Goal: Information Seeking & Learning: Learn about a topic

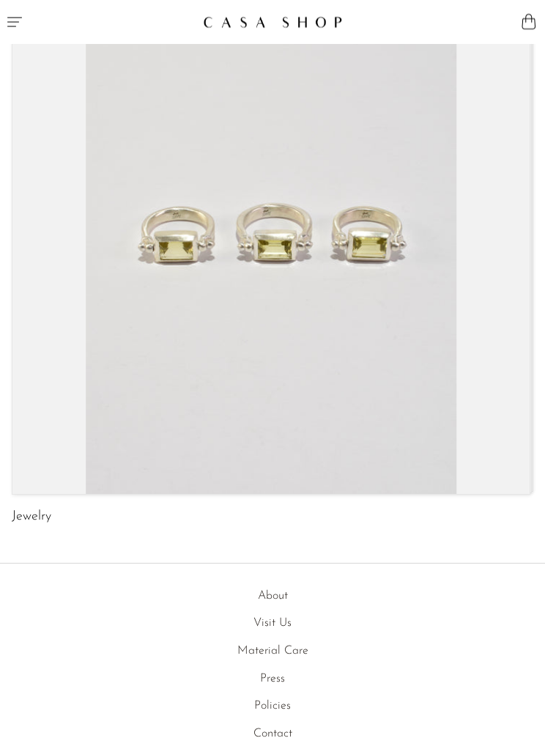
scroll to position [64, 0]
click at [266, 591] on link "About" at bounding box center [273, 596] width 30 height 12
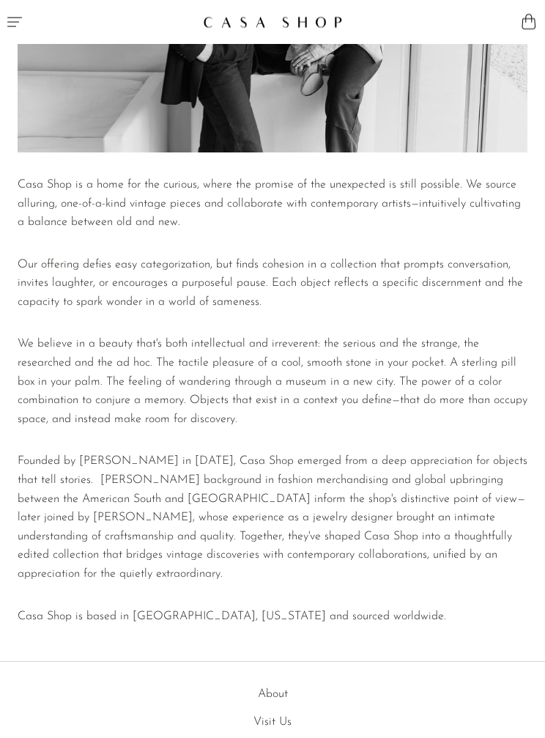
scroll to position [235, 0]
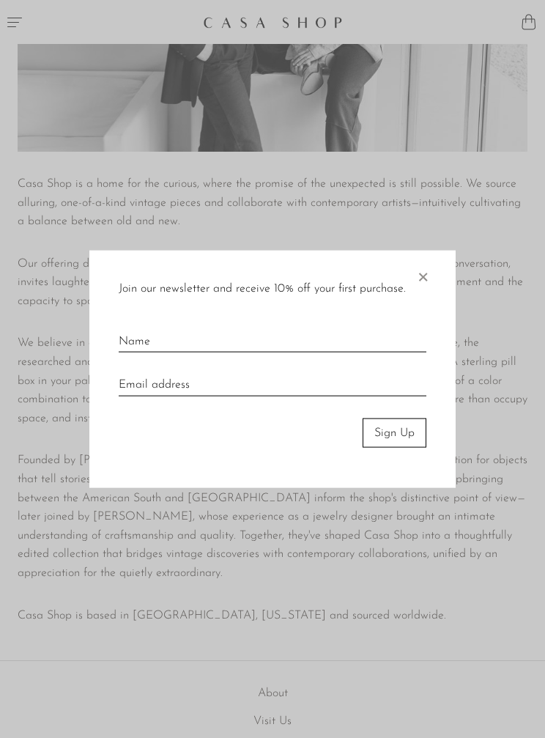
click at [428, 296] on span "×" at bounding box center [422, 273] width 15 height 47
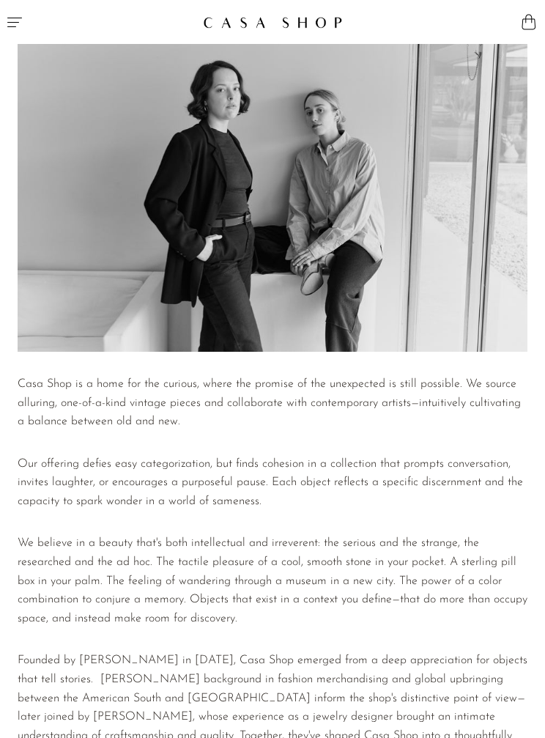
scroll to position [0, 0]
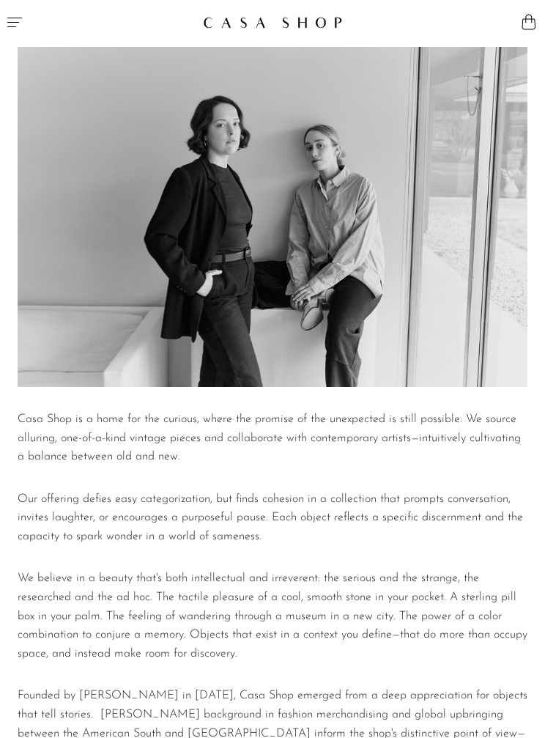
click at [15, 21] on icon "Menu" at bounding box center [15, 22] width 18 height 18
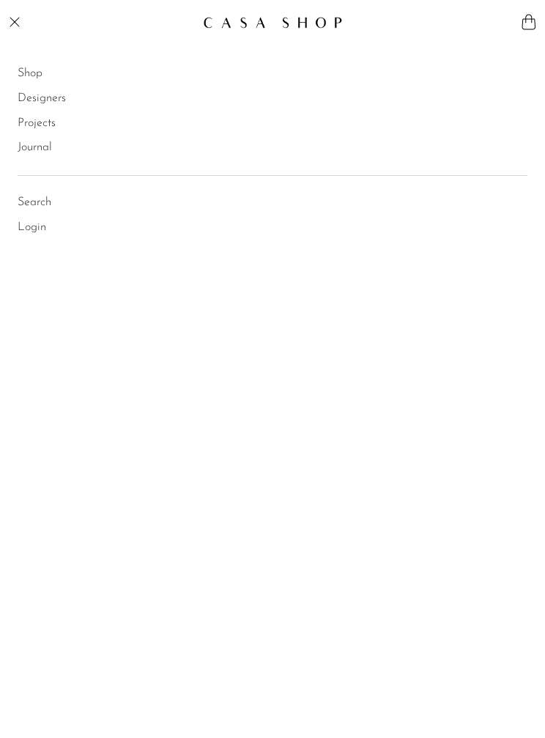
click at [25, 80] on link "Shop" at bounding box center [30, 73] width 25 height 19
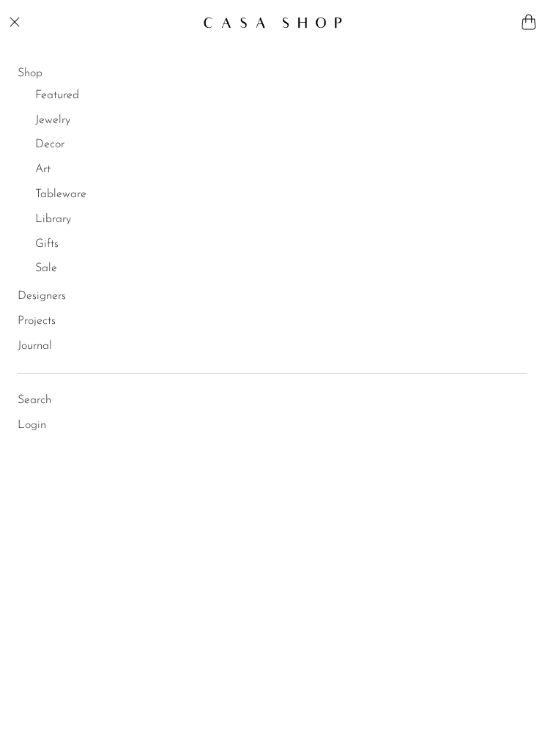
click at [51, 126] on link "Jewelry" at bounding box center [52, 120] width 35 height 19
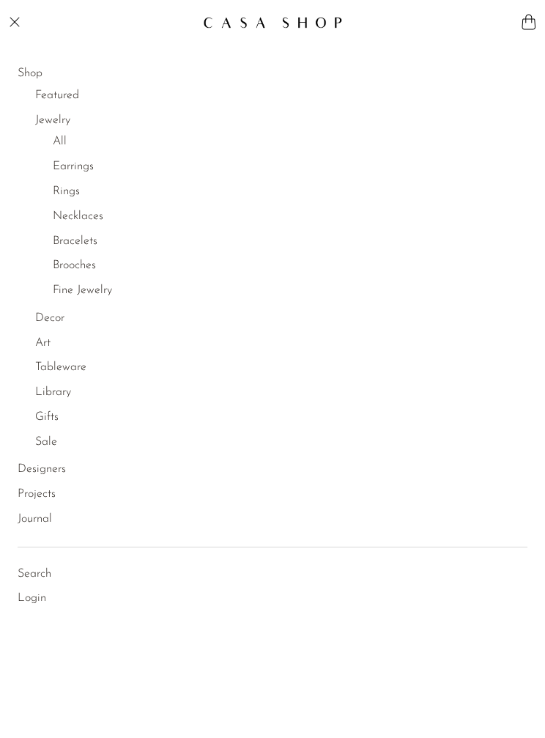
click at [70, 264] on link "Brooches" at bounding box center [74, 265] width 43 height 19
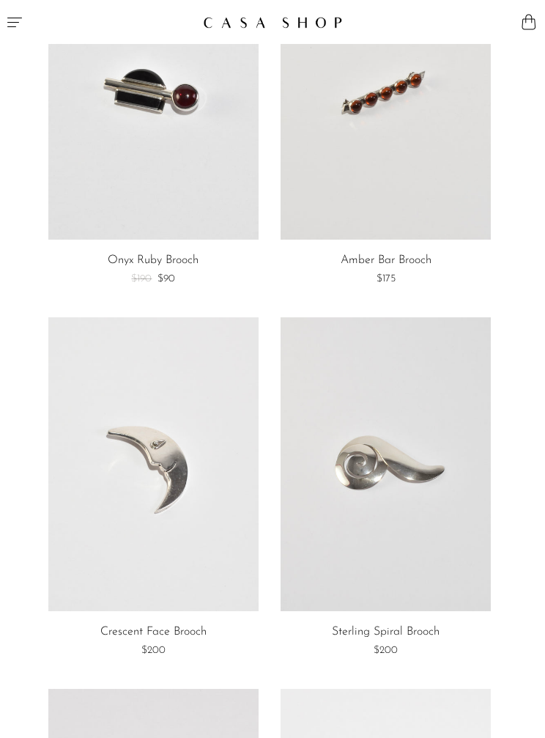
scroll to position [4559, 0]
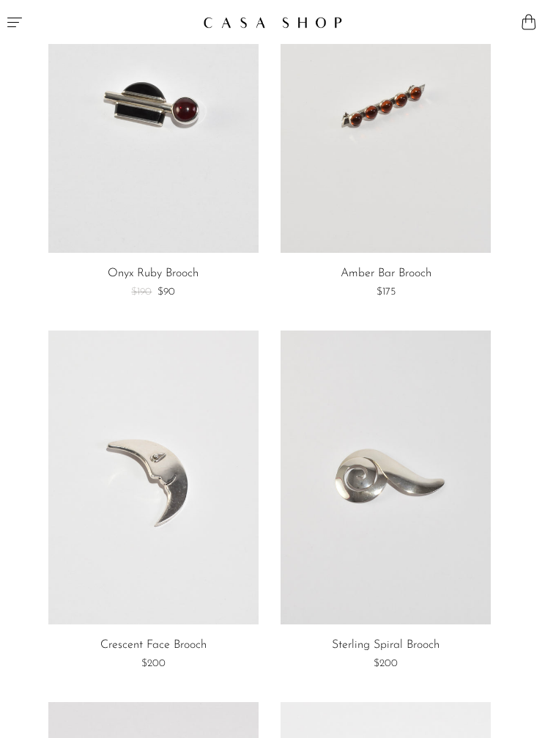
click at [139, 449] on link at bounding box center [153, 477] width 210 height 295
click at [8, 23] on icon "Menu" at bounding box center [14, 23] width 15 height 10
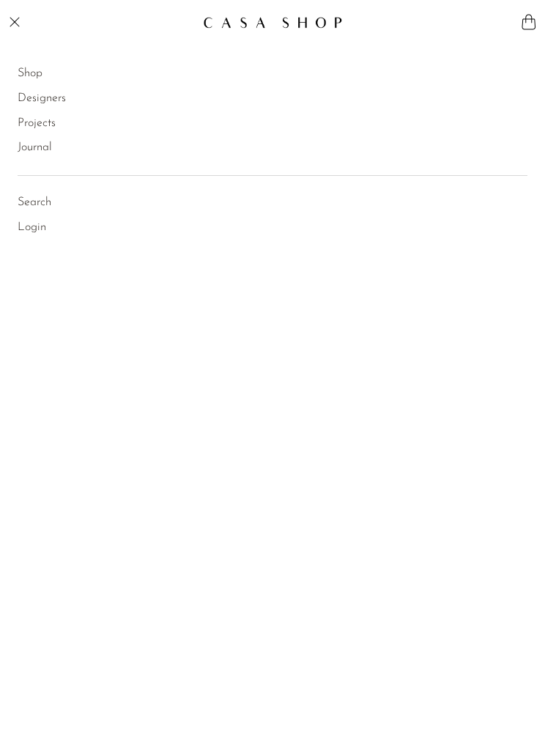
click at [32, 73] on link "Shop" at bounding box center [30, 73] width 25 height 19
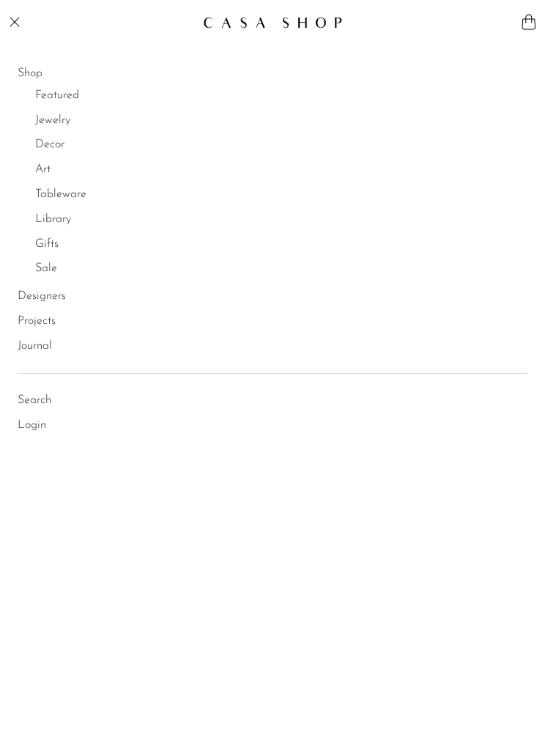
click at [48, 128] on link "Jewelry" at bounding box center [52, 120] width 35 height 19
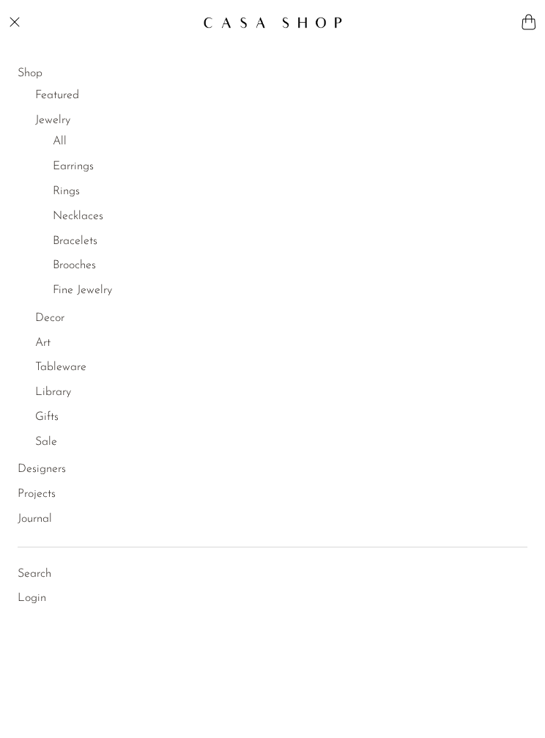
click at [53, 374] on link "Tableware" at bounding box center [60, 367] width 51 height 19
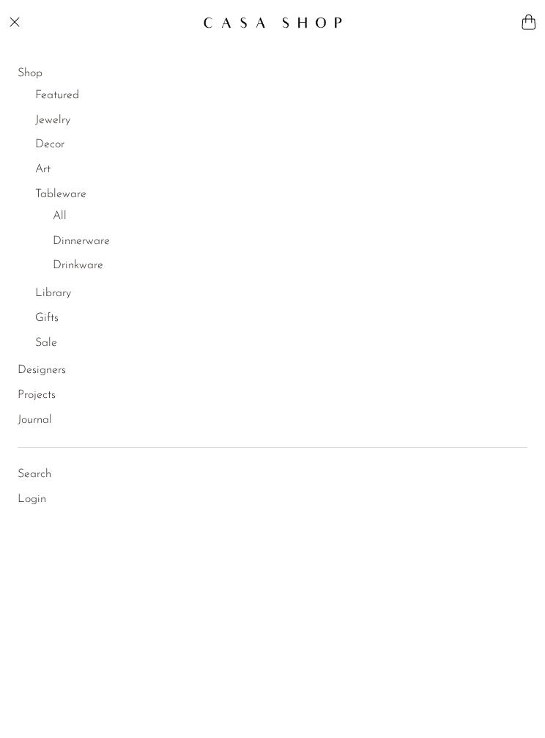
click at [55, 212] on link "All" at bounding box center [60, 216] width 14 height 19
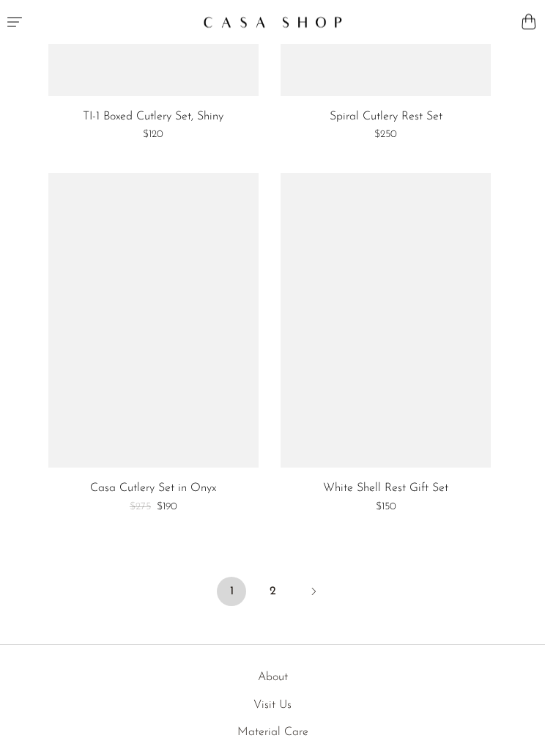
scroll to position [6199, 0]
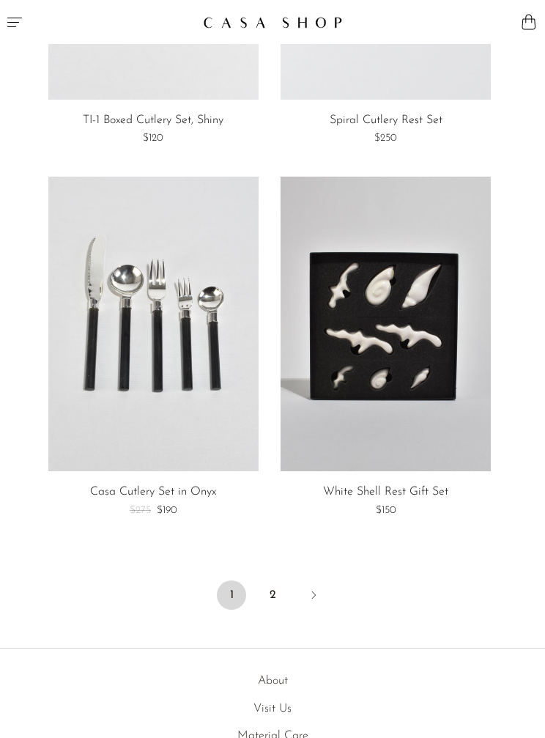
click at [273, 580] on link "2" at bounding box center [272, 594] width 29 height 29
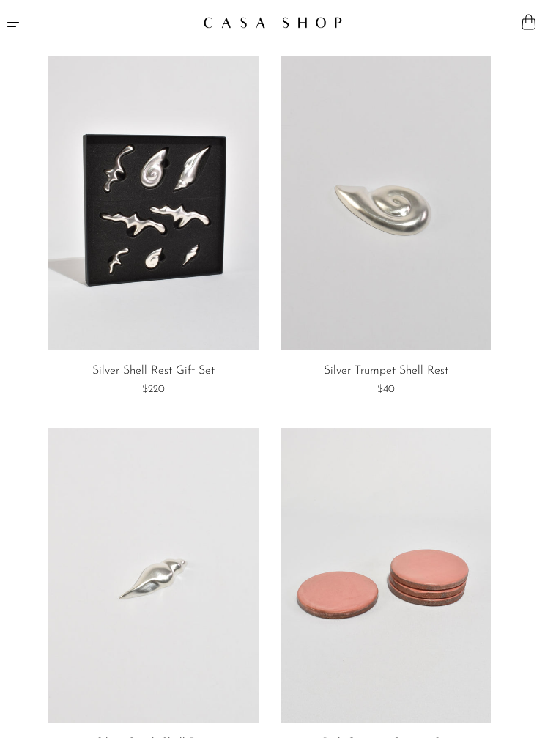
click at [7, 28] on icon "Menu" at bounding box center [15, 22] width 18 height 18
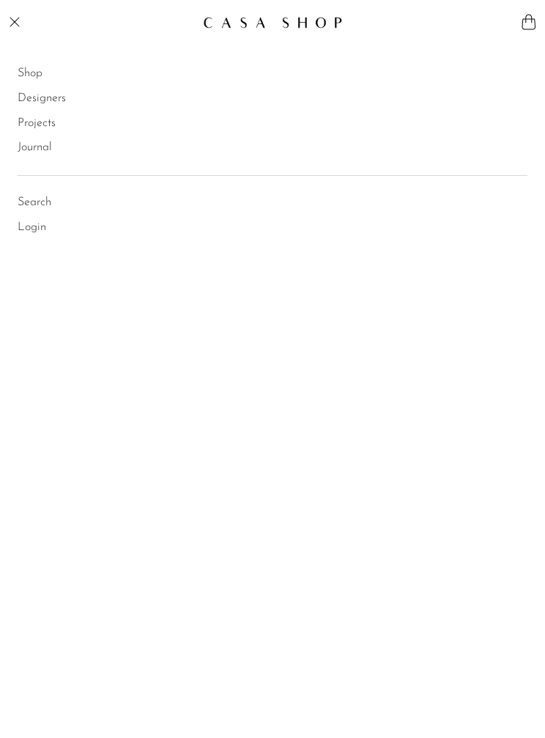
click at [23, 69] on link "Shop" at bounding box center [30, 73] width 25 height 19
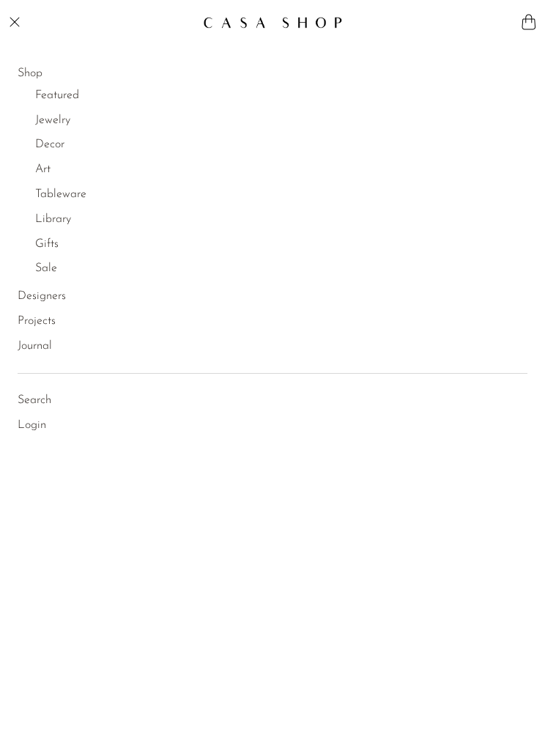
click at [38, 262] on link "Sale" at bounding box center [46, 268] width 22 height 19
click at [64, 286] on link "All" at bounding box center [60, 290] width 14 height 19
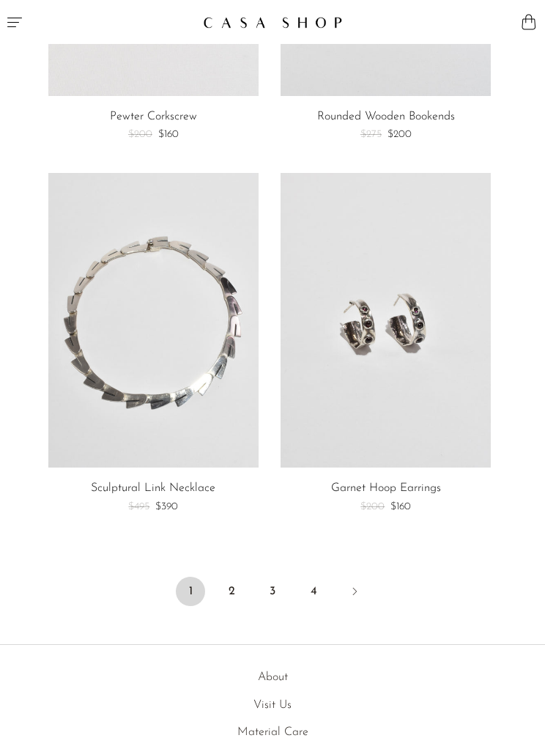
scroll to position [6204, 0]
click at [234, 578] on link "2" at bounding box center [231, 590] width 29 height 29
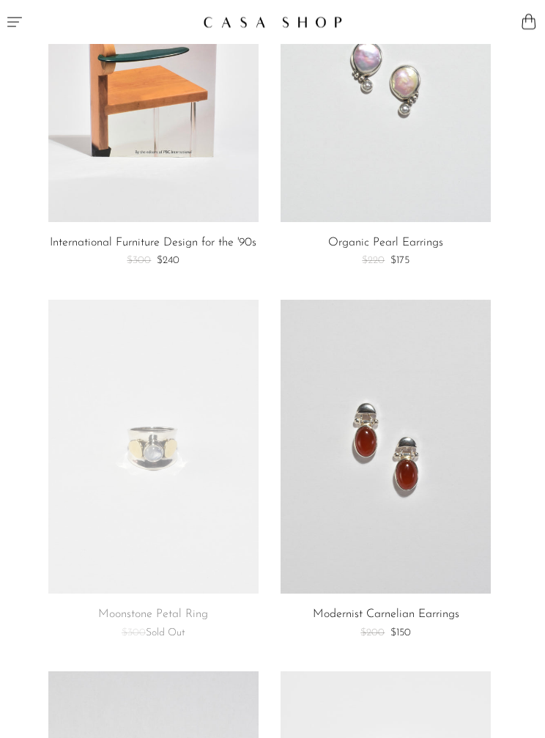
scroll to position [495, 0]
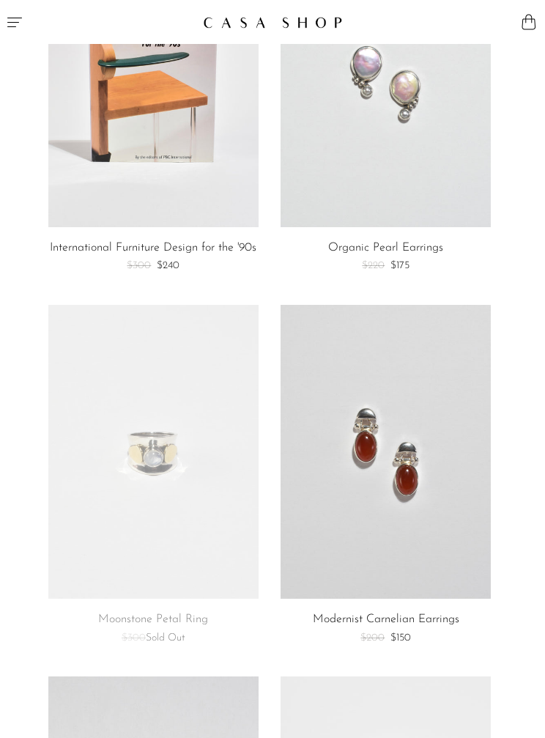
click at [371, 447] on link at bounding box center [386, 452] width 210 height 295
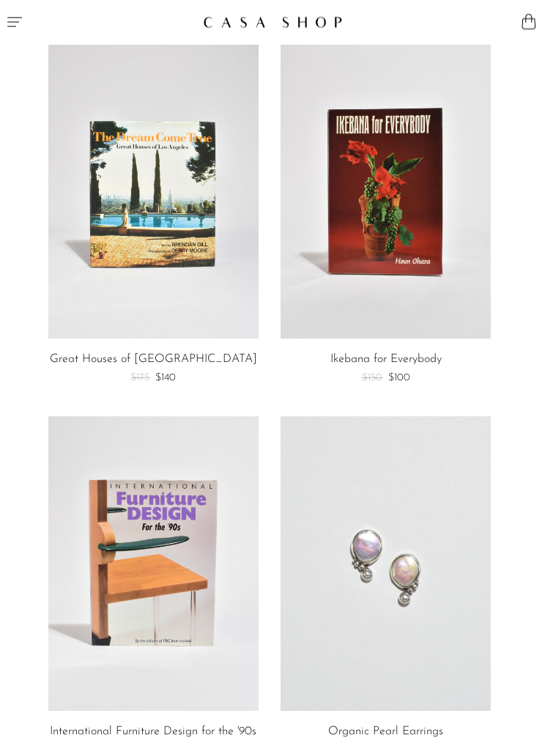
scroll to position [0, 0]
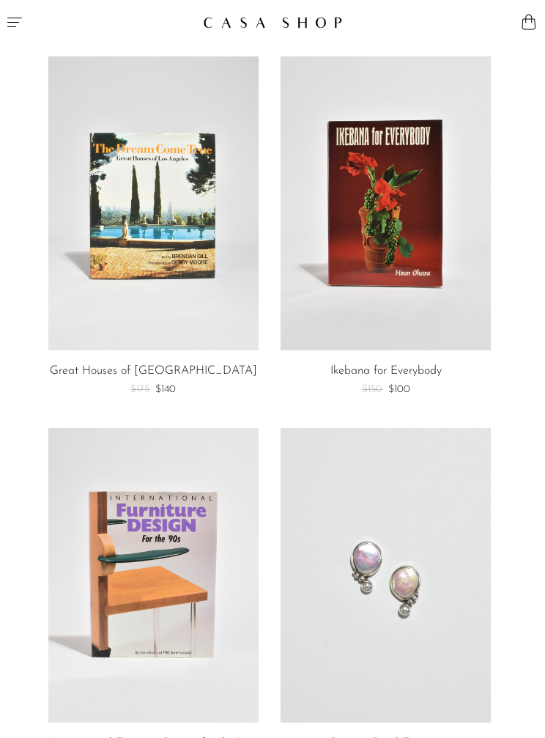
click at [360, 588] on link at bounding box center [386, 575] width 210 height 295
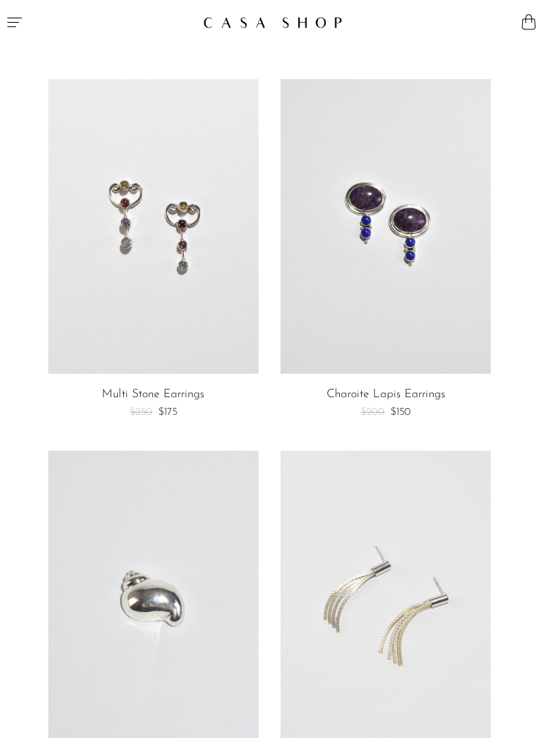
scroll to position [2213, 0]
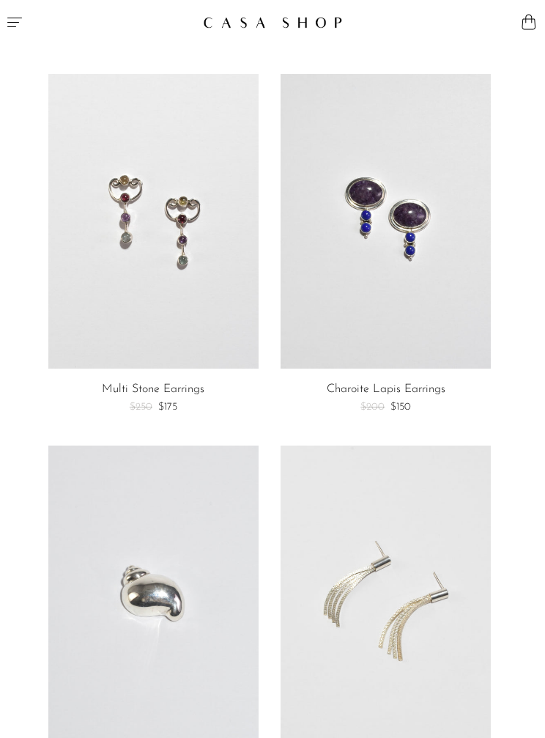
click at [348, 594] on link at bounding box center [386, 592] width 210 height 295
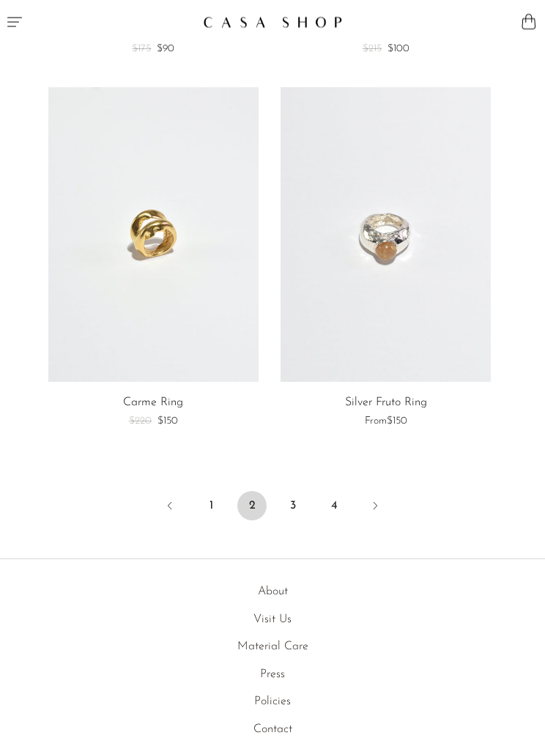
scroll to position [6270, 0]
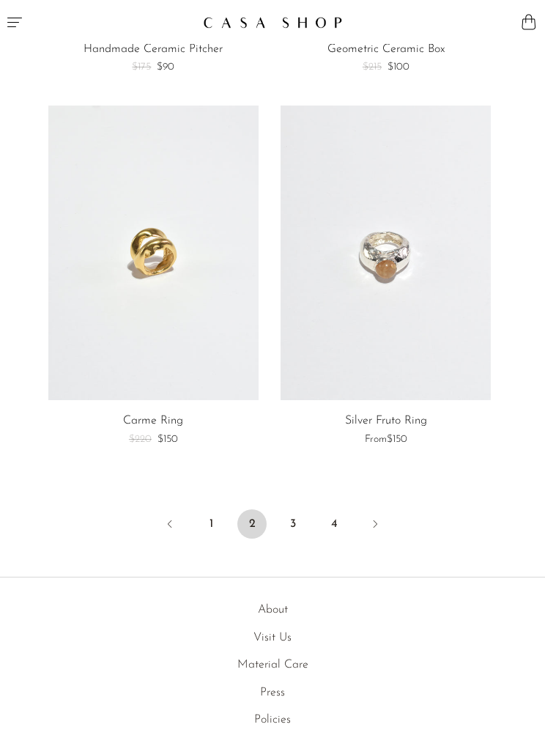
click at [290, 509] on link "3" at bounding box center [292, 523] width 29 height 29
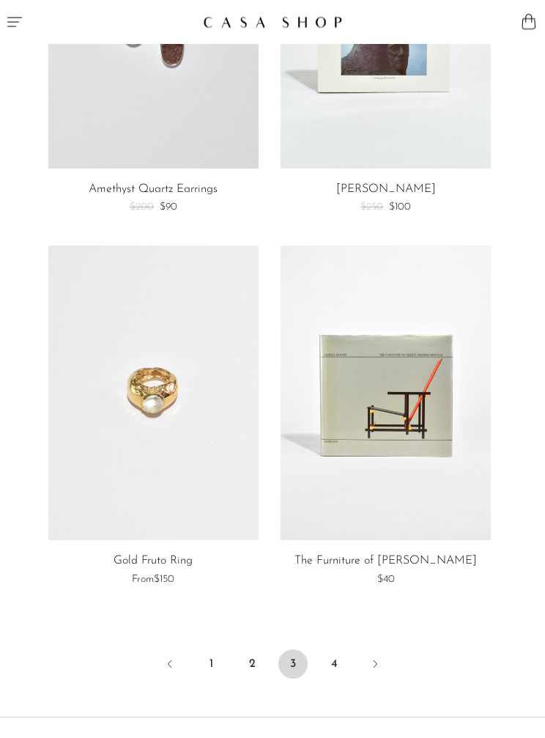
scroll to position [6132, 0]
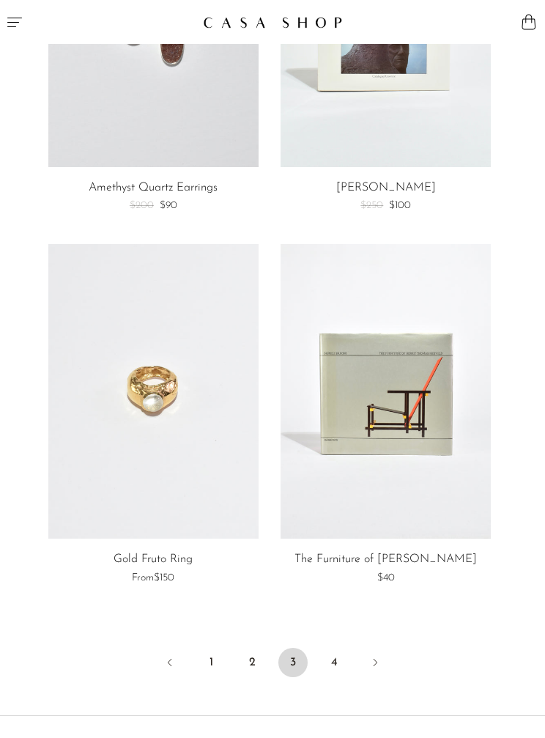
click at [333, 648] on link "4" at bounding box center [333, 662] width 29 height 29
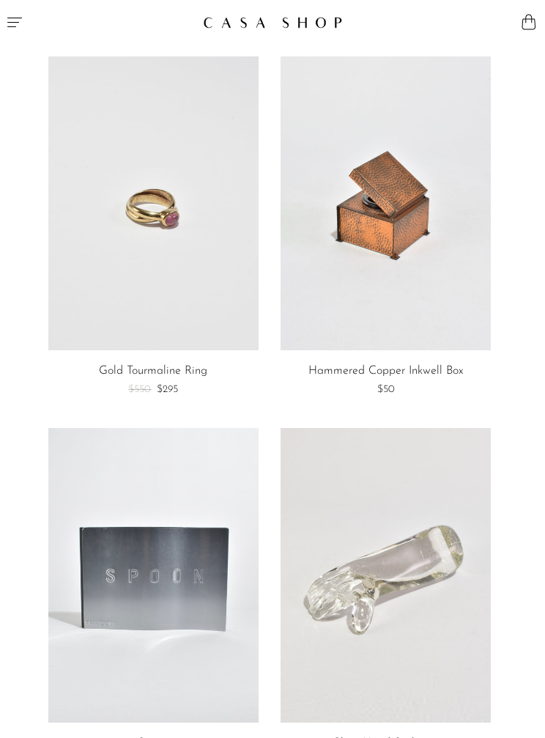
click at [178, 216] on link at bounding box center [153, 203] width 210 height 295
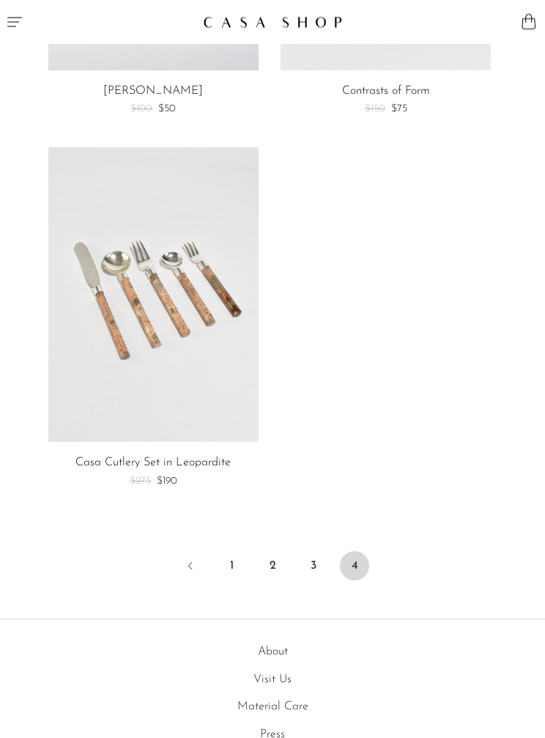
scroll to position [1396, 0]
click at [307, 563] on link "3" at bounding box center [313, 565] width 29 height 29
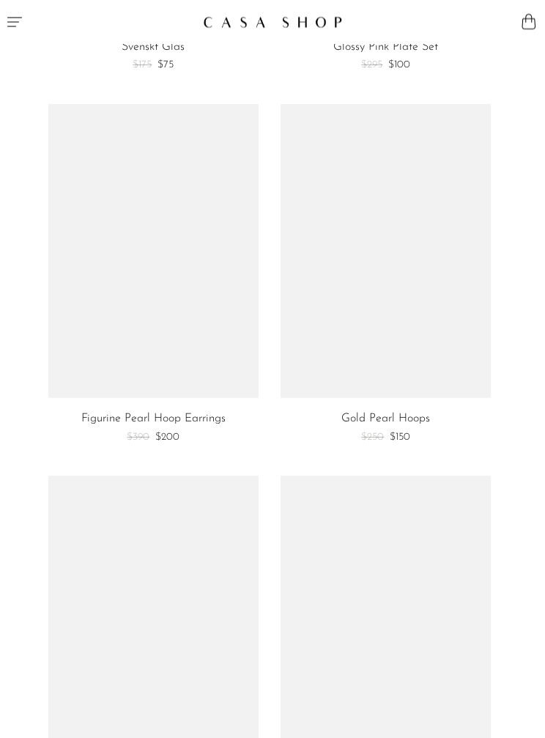
scroll to position [5550, 0]
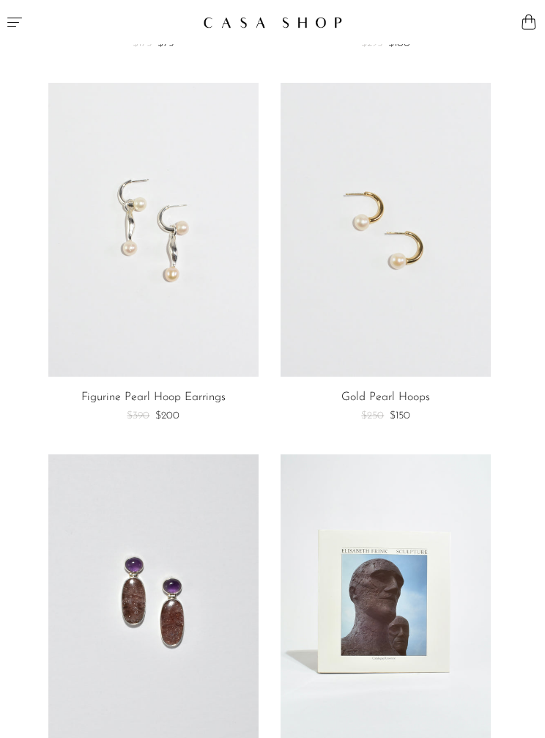
click at [402, 254] on link at bounding box center [386, 230] width 210 height 295
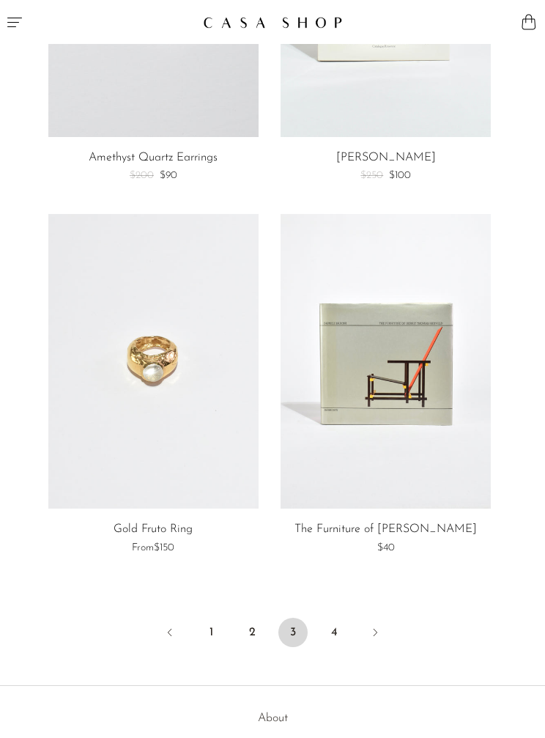
scroll to position [6165, 0]
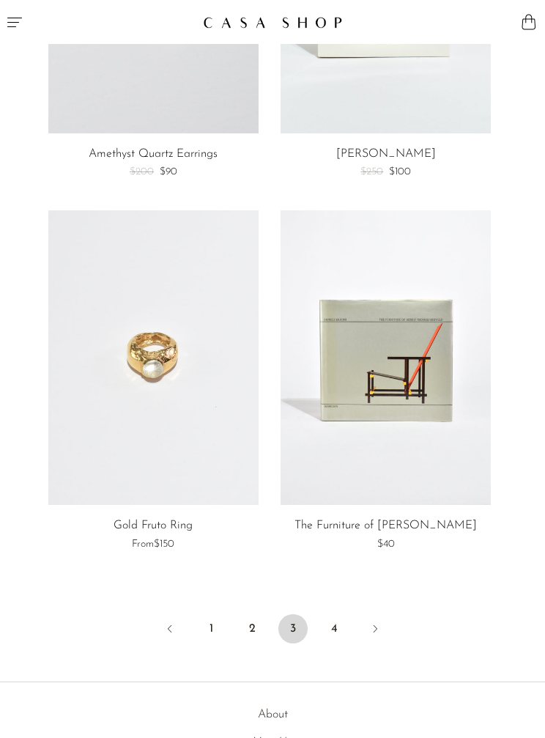
click at [177, 436] on link at bounding box center [153, 357] width 210 height 295
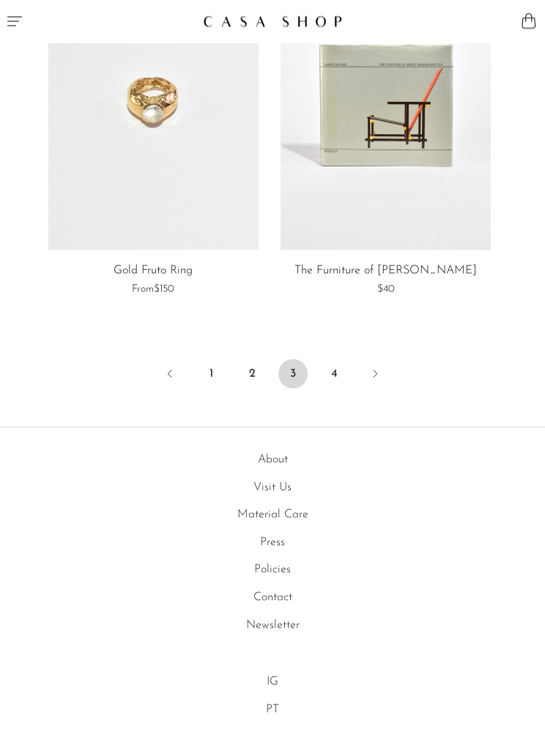
scroll to position [6419, 0]
click at [254, 360] on link "2" at bounding box center [251, 374] width 29 height 29
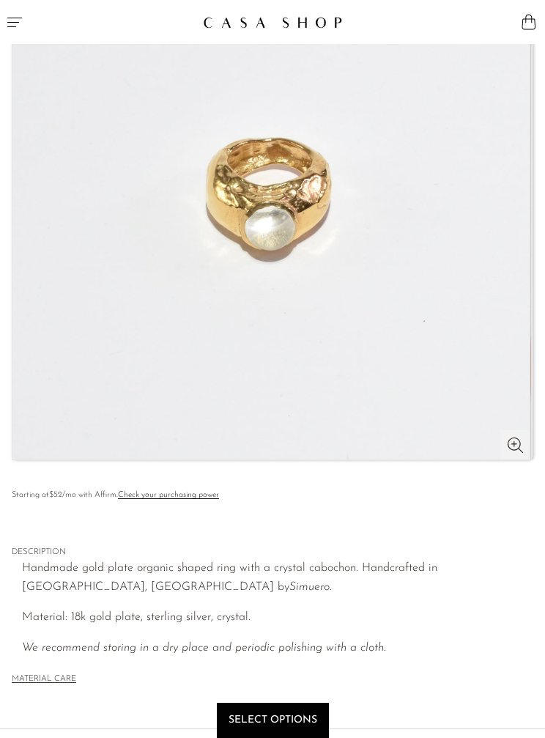
scroll to position [193, 0]
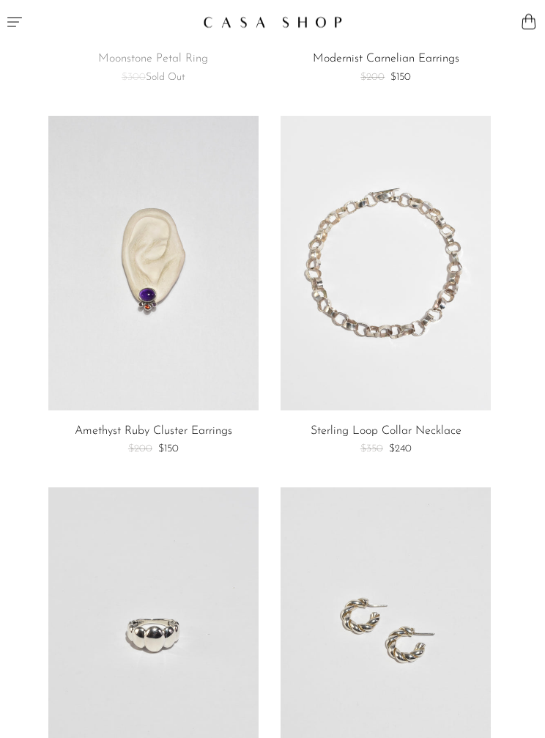
scroll to position [1057, 0]
click at [156, 355] on link at bounding box center [153, 262] width 210 height 295
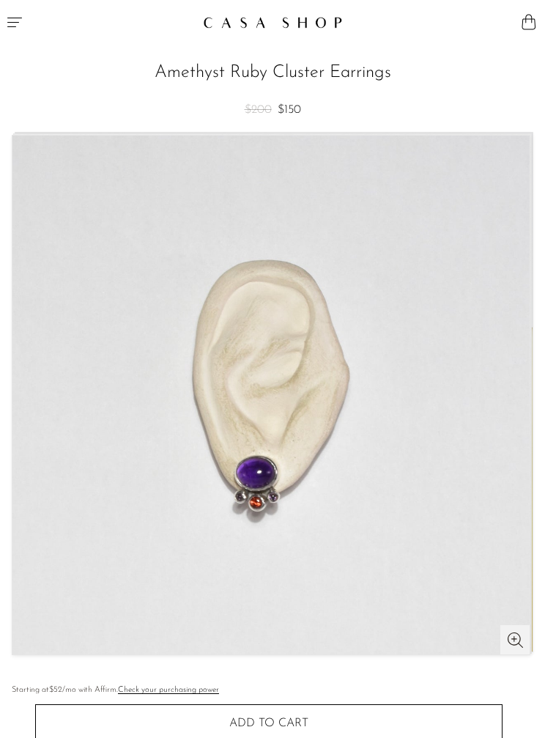
click at [12, 23] on icon "Menu" at bounding box center [15, 22] width 18 height 18
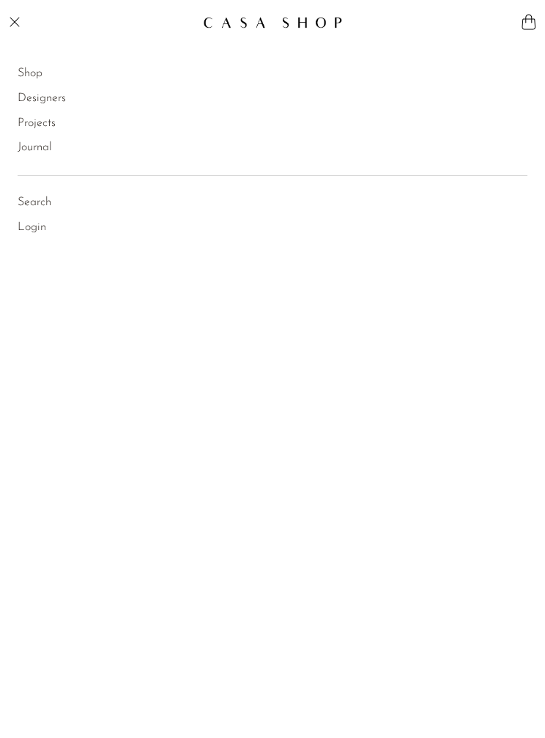
click at [42, 66] on link "Shop" at bounding box center [30, 73] width 25 height 19
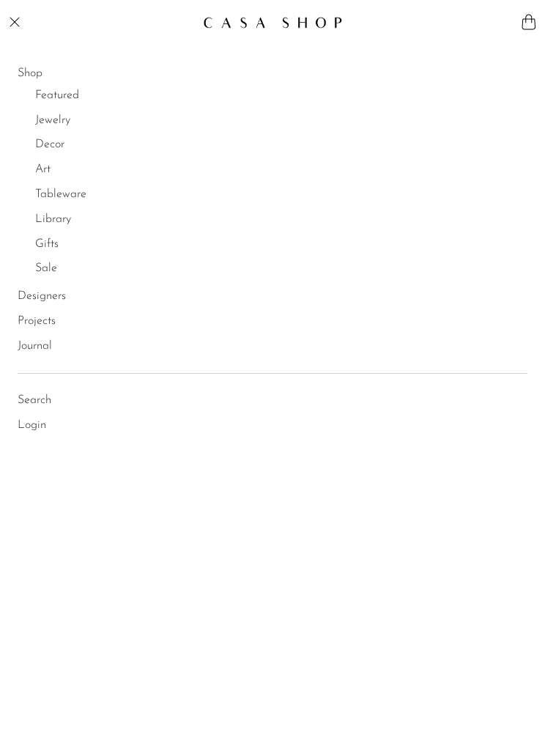
click at [70, 114] on link "Jewelry" at bounding box center [52, 120] width 35 height 19
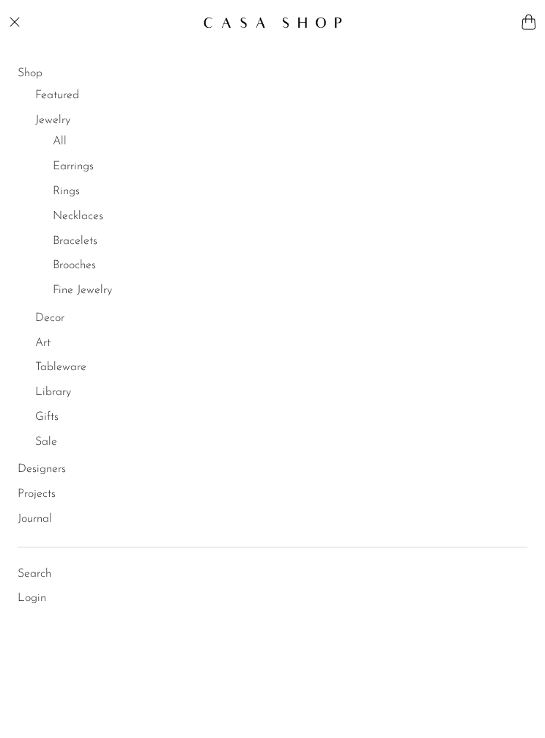
click at [106, 295] on link "Fine Jewelry" at bounding box center [82, 290] width 59 height 19
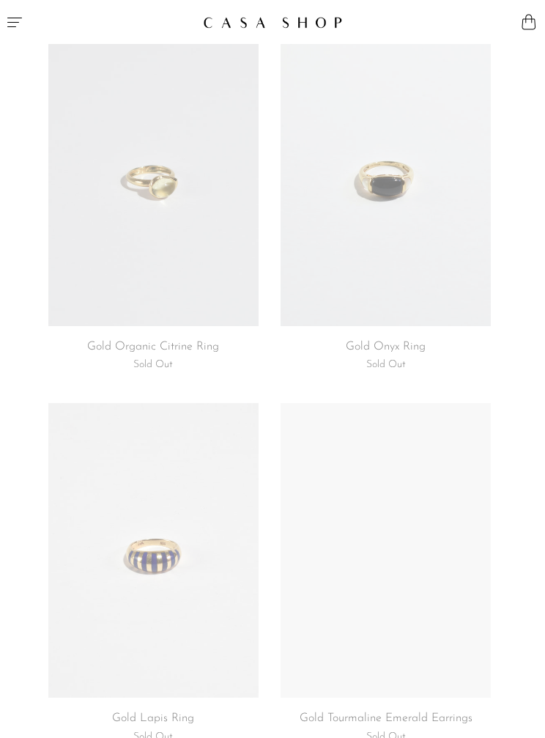
scroll to position [1141, 0]
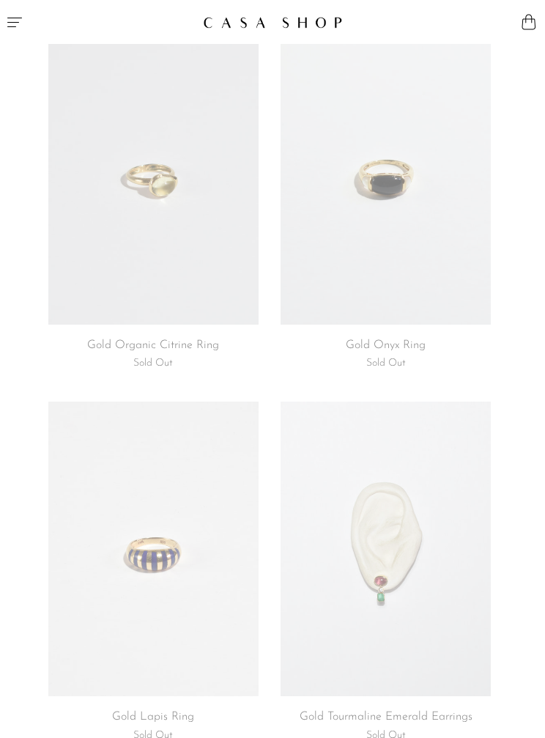
click at [404, 207] on link at bounding box center [386, 177] width 210 height 295
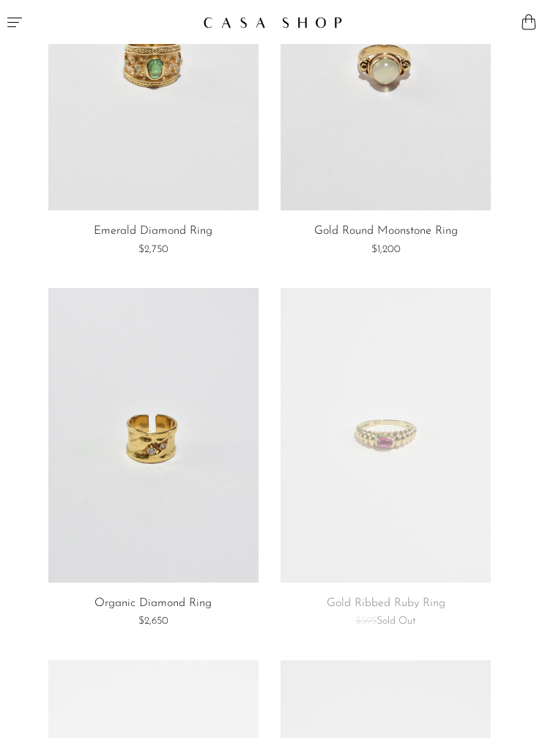
scroll to position [139, 0]
click at [154, 502] on link at bounding box center [153, 436] width 210 height 295
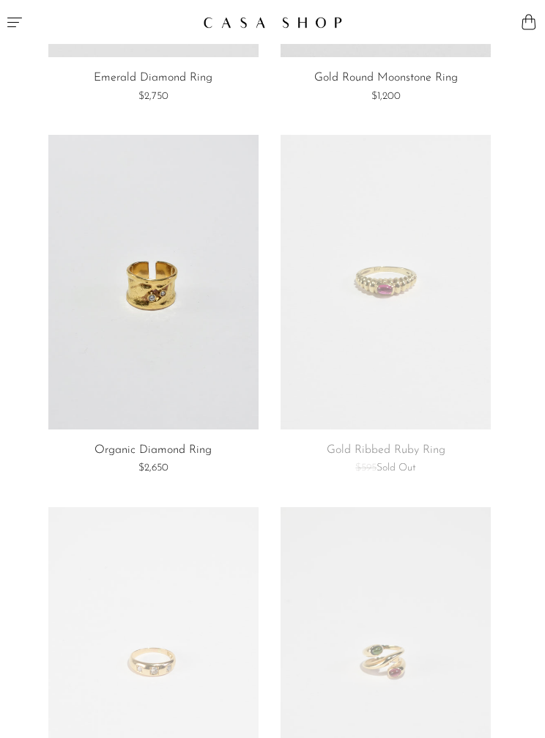
scroll to position [0, 0]
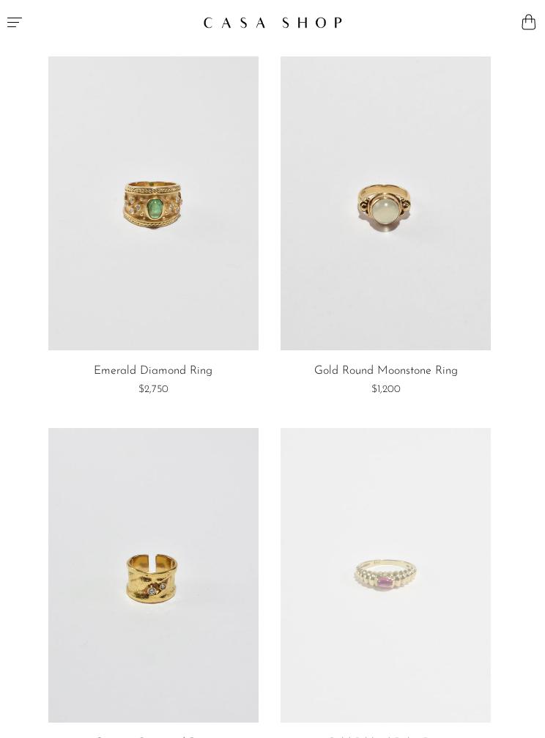
click at [28, 20] on button "Menu" at bounding box center [136, 22] width 273 height 44
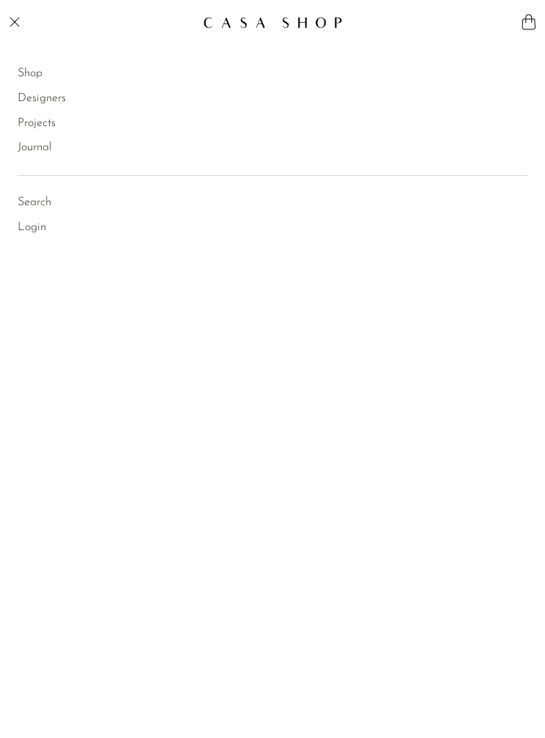
click at [40, 75] on link "Shop" at bounding box center [30, 73] width 25 height 19
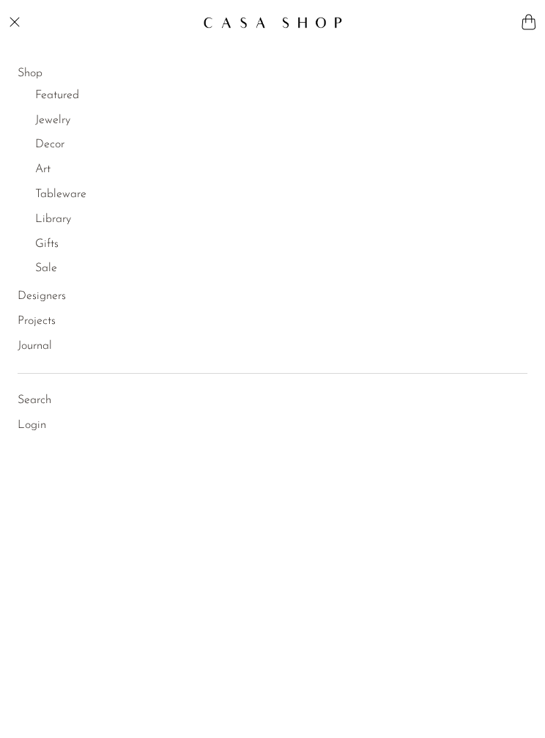
click at [48, 170] on link "Art" at bounding box center [42, 169] width 15 height 19
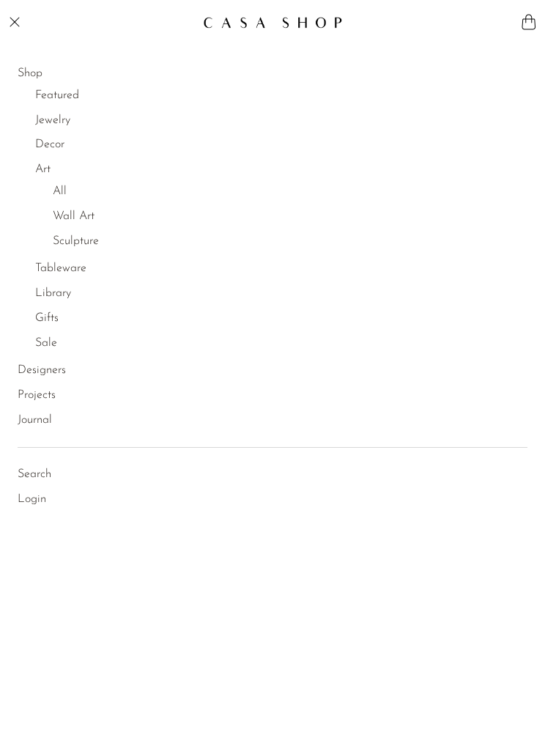
click at [89, 210] on link "Wall Art" at bounding box center [74, 216] width 42 height 19
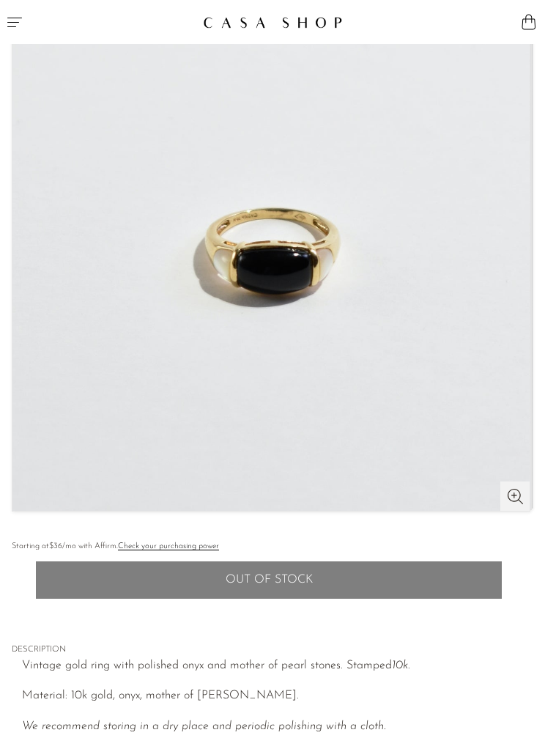
scroll to position [137, 0]
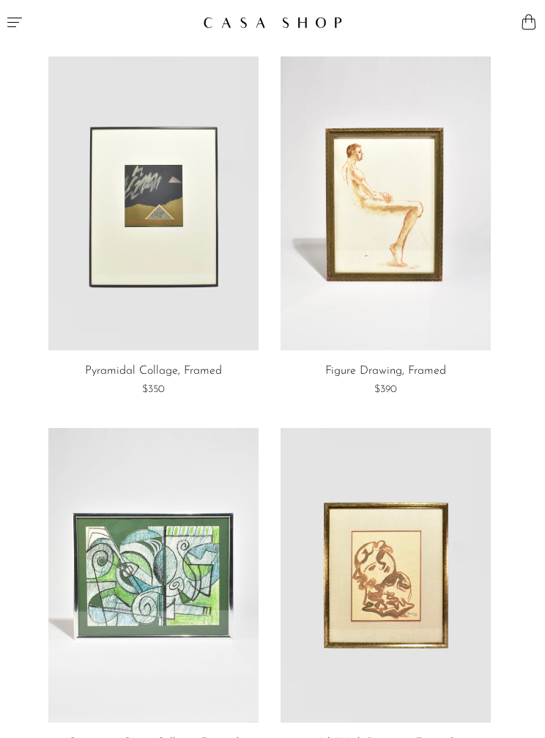
click at [20, 34] on button "Menu" at bounding box center [136, 22] width 273 height 44
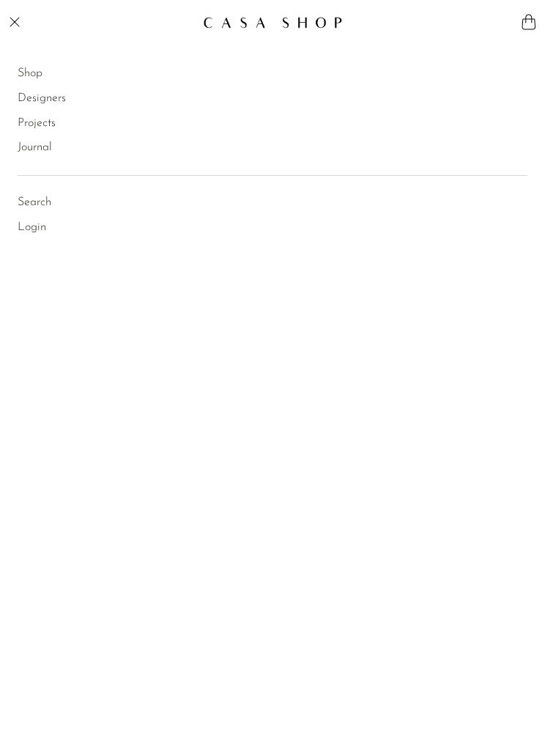
click at [32, 82] on link "Shop" at bounding box center [30, 73] width 25 height 19
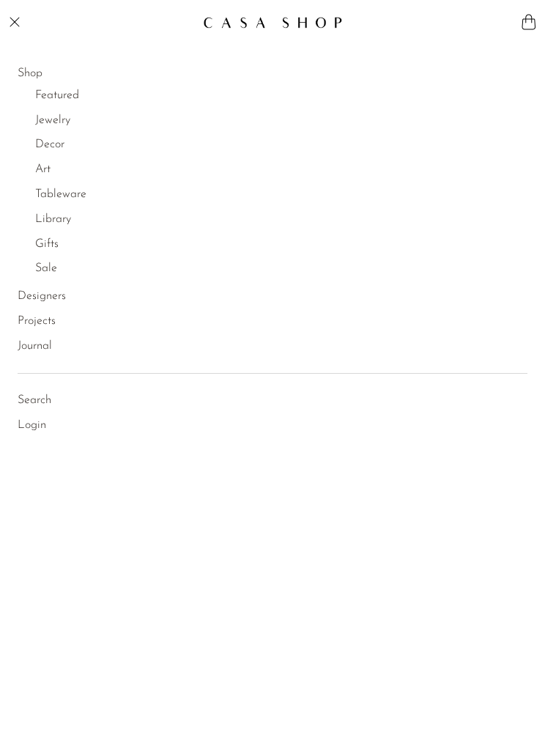
click at [53, 246] on link "Gifts" at bounding box center [46, 244] width 23 height 19
click at [65, 271] on link "All" at bounding box center [60, 265] width 14 height 19
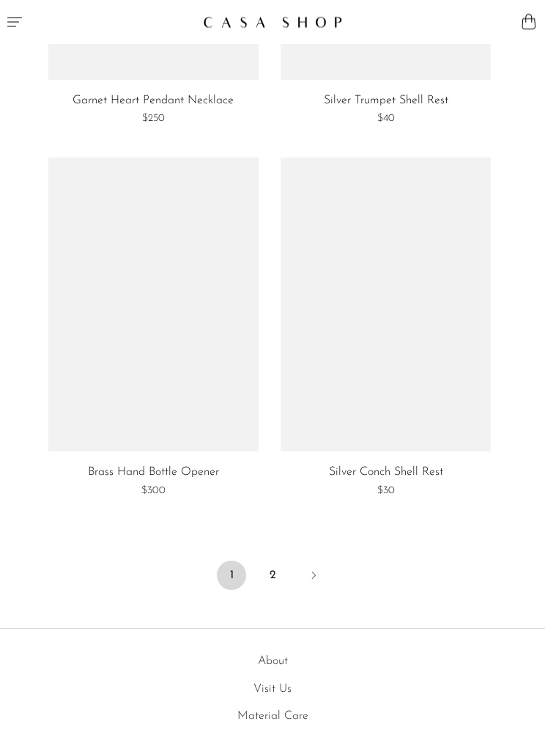
scroll to position [6267, 0]
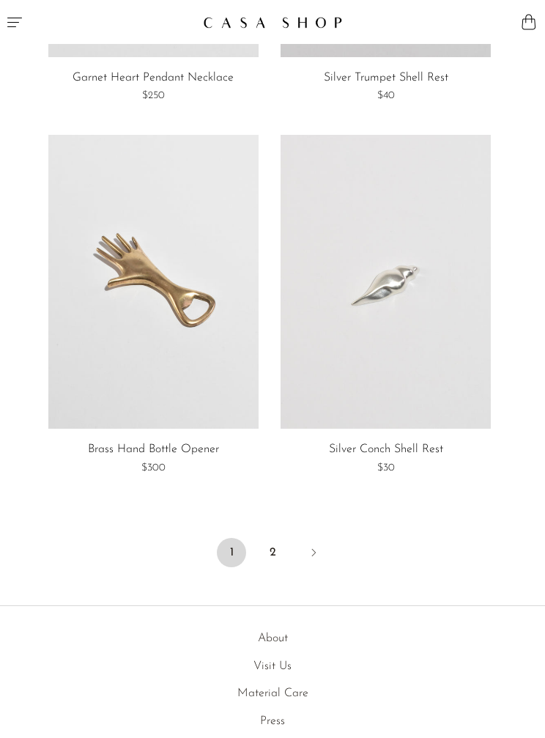
click at [270, 538] on link "2" at bounding box center [272, 552] width 29 height 29
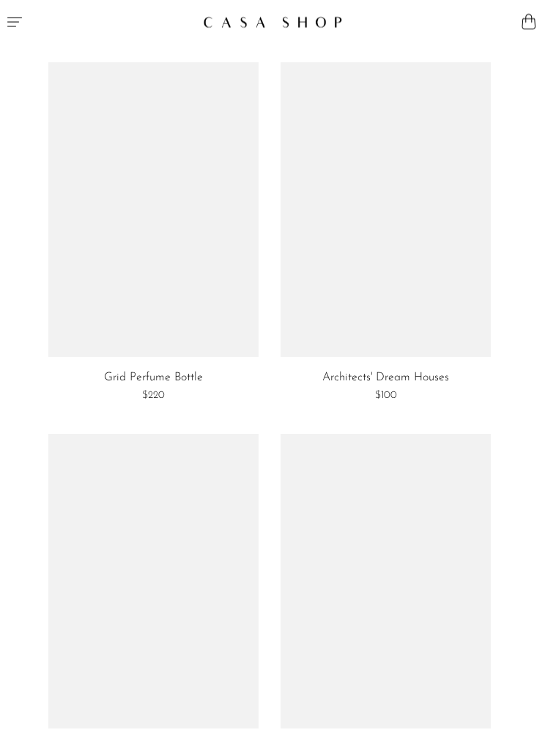
scroll to position [2967, 0]
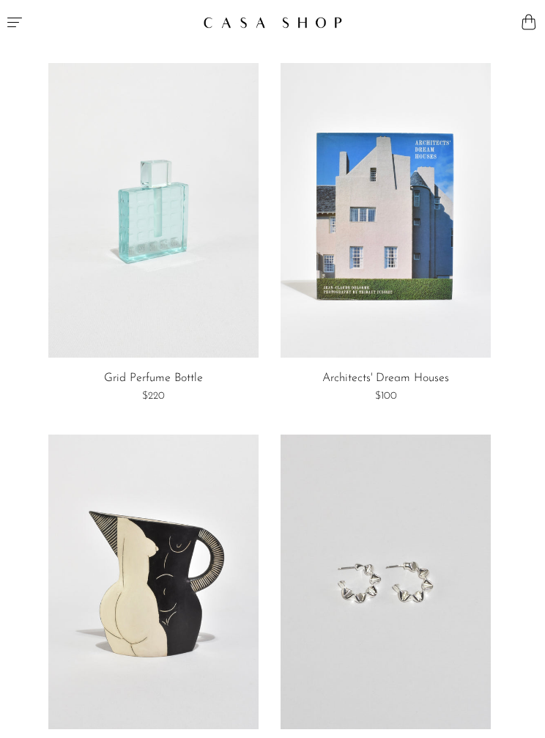
click at [399, 566] on link at bounding box center [386, 581] width 210 height 295
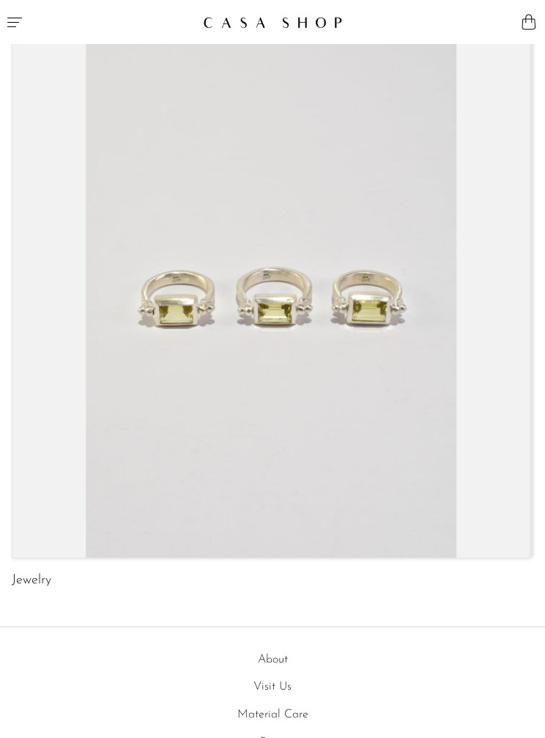
click at [13, 25] on icon "Menu" at bounding box center [15, 22] width 18 height 18
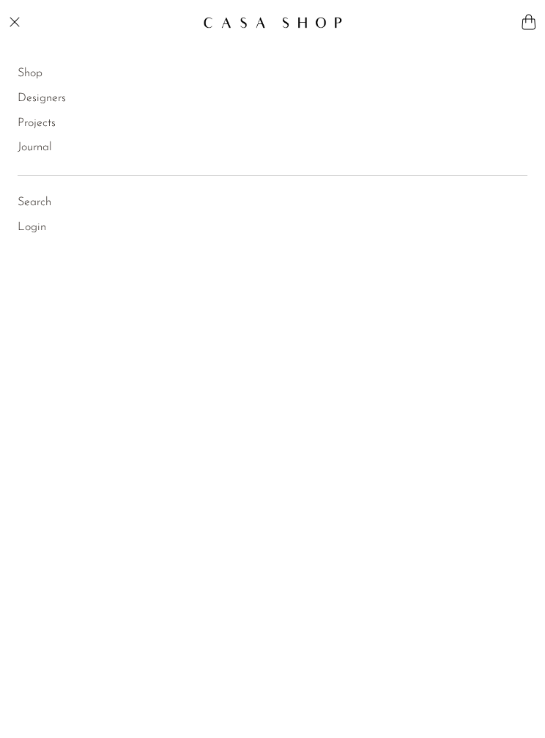
click at [19, 103] on link "Designers" at bounding box center [42, 98] width 48 height 19
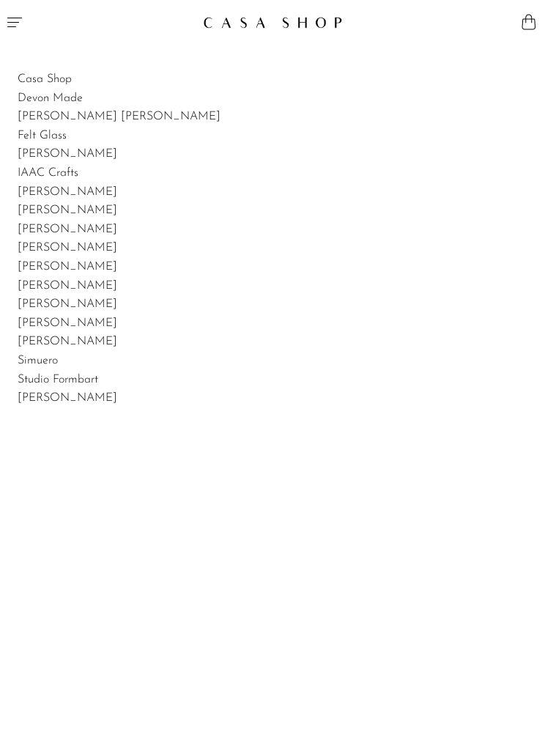
click at [29, 193] on link "[PERSON_NAME]" at bounding box center [68, 192] width 100 height 12
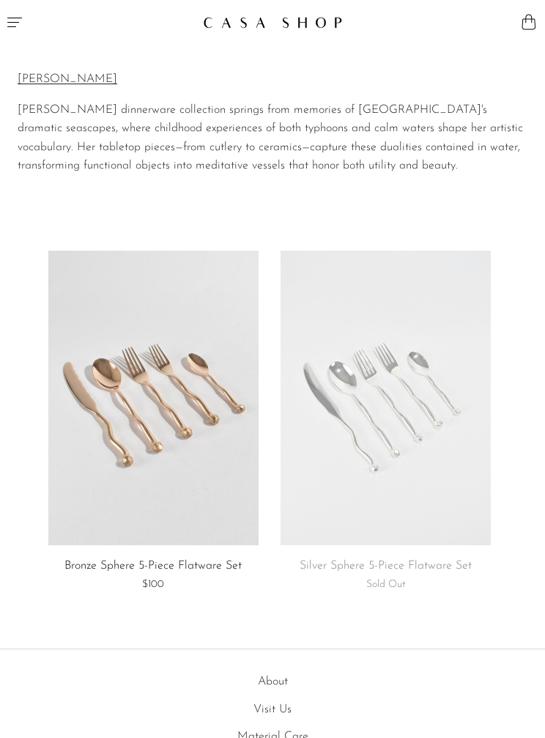
click at [419, 401] on link at bounding box center [386, 398] width 210 height 295
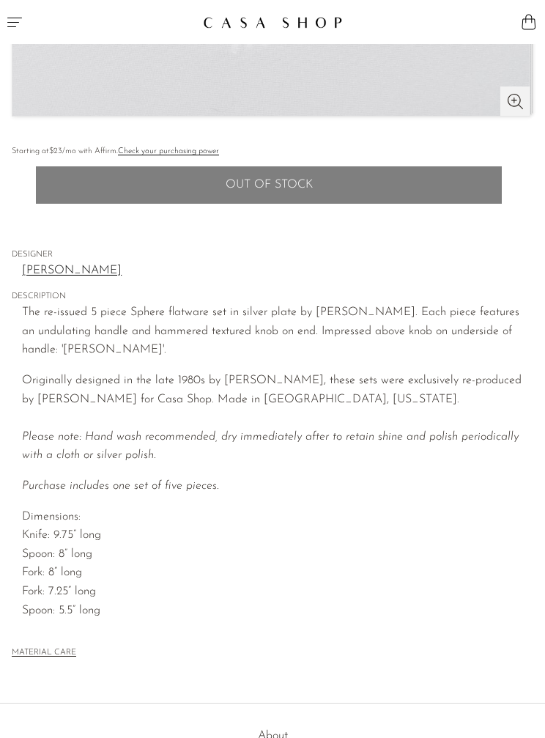
scroll to position [539, 0]
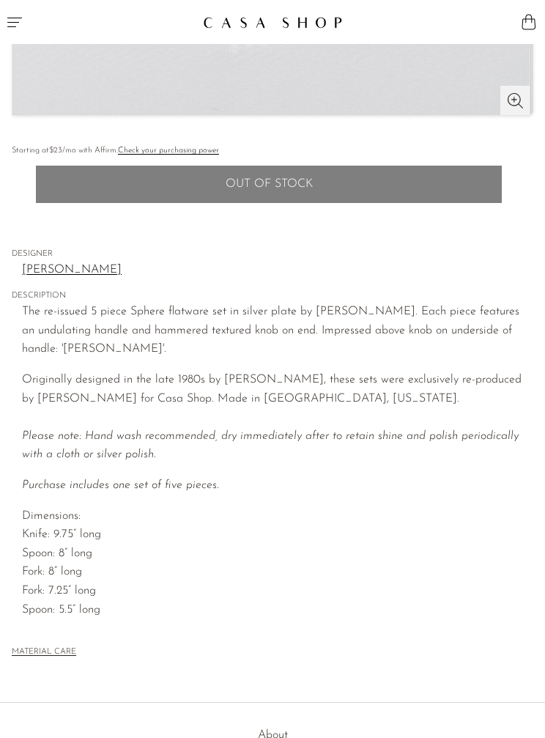
click at [49, 647] on button "MATERIAL CARE" at bounding box center [44, 652] width 64 height 11
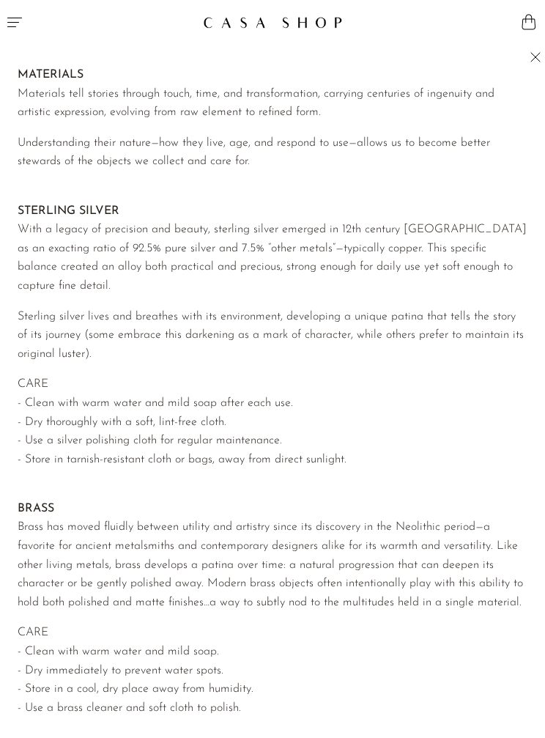
scroll to position [0, 0]
